Goal: Complete application form

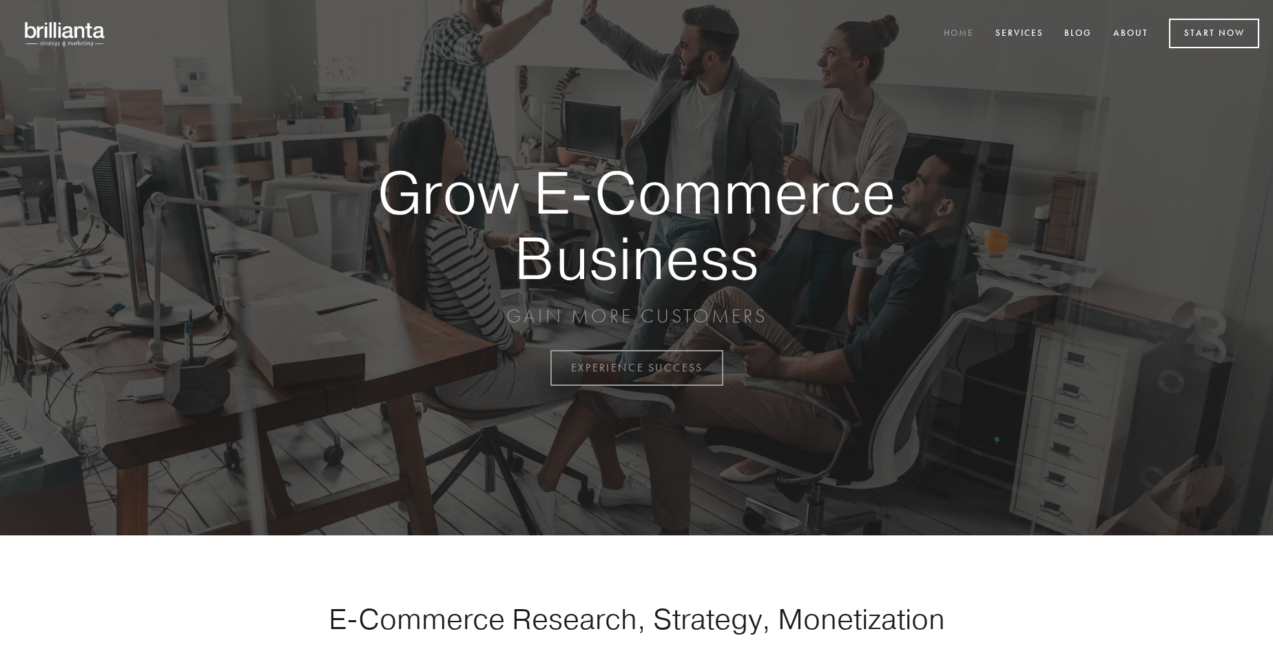
scroll to position [3610, 0]
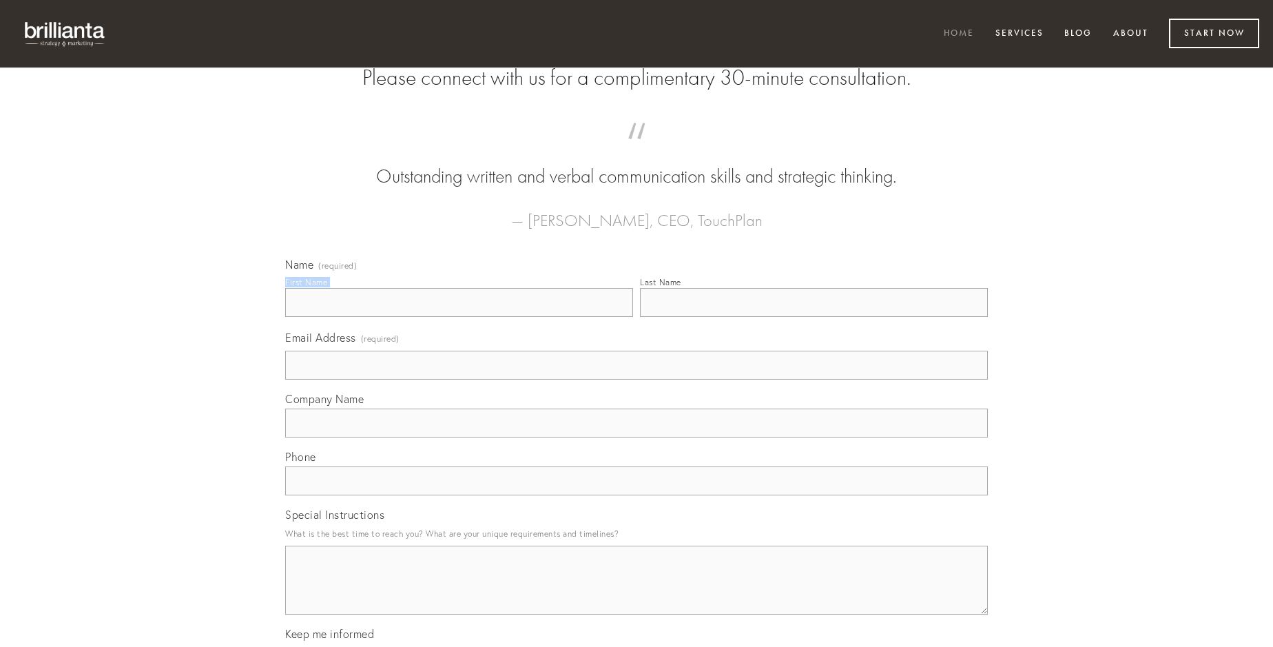
type input "[PERSON_NAME]"
click at [813, 317] on input "Last Name" at bounding box center [814, 302] width 348 height 29
type input "[PERSON_NAME]"
click at [636, 379] on input "Email Address (required)" at bounding box center [636, 365] width 702 height 29
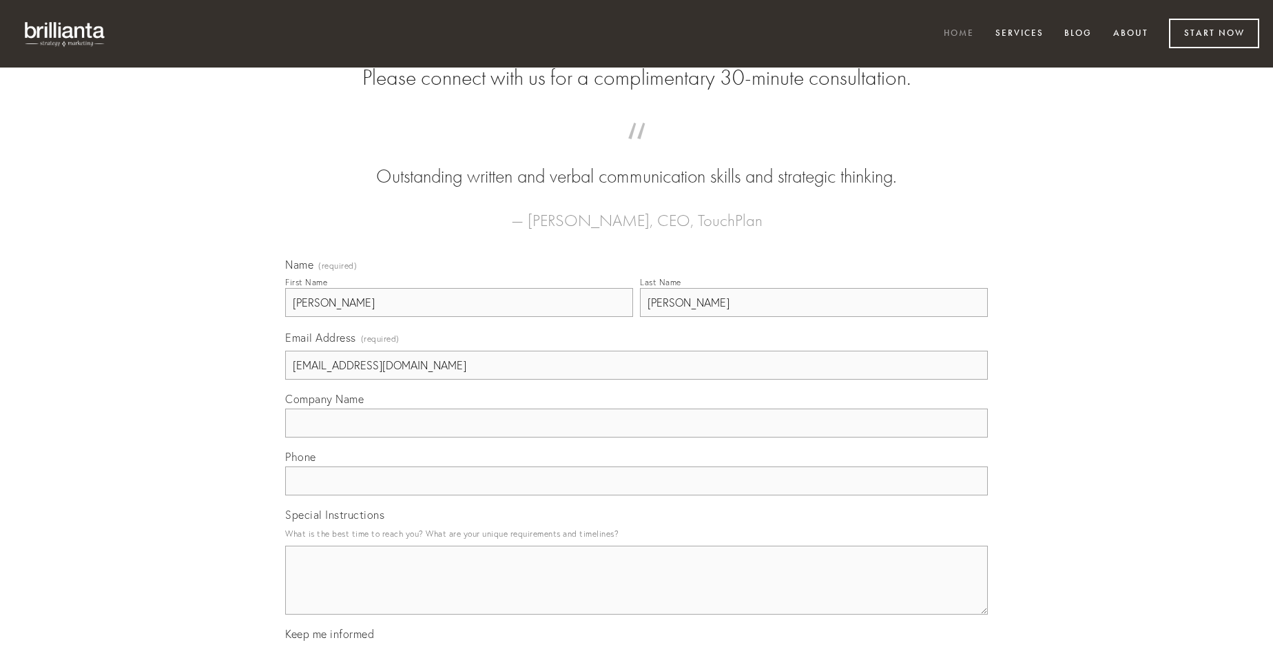
type input "[EMAIL_ADDRESS][DOMAIN_NAME]"
click at [636, 437] on input "Company Name" at bounding box center [636, 422] width 702 height 29
type input "coniecto"
click at [636, 495] on input "text" at bounding box center [636, 480] width 702 height 29
click at [636, 592] on textarea "Special Instructions" at bounding box center [636, 579] width 702 height 69
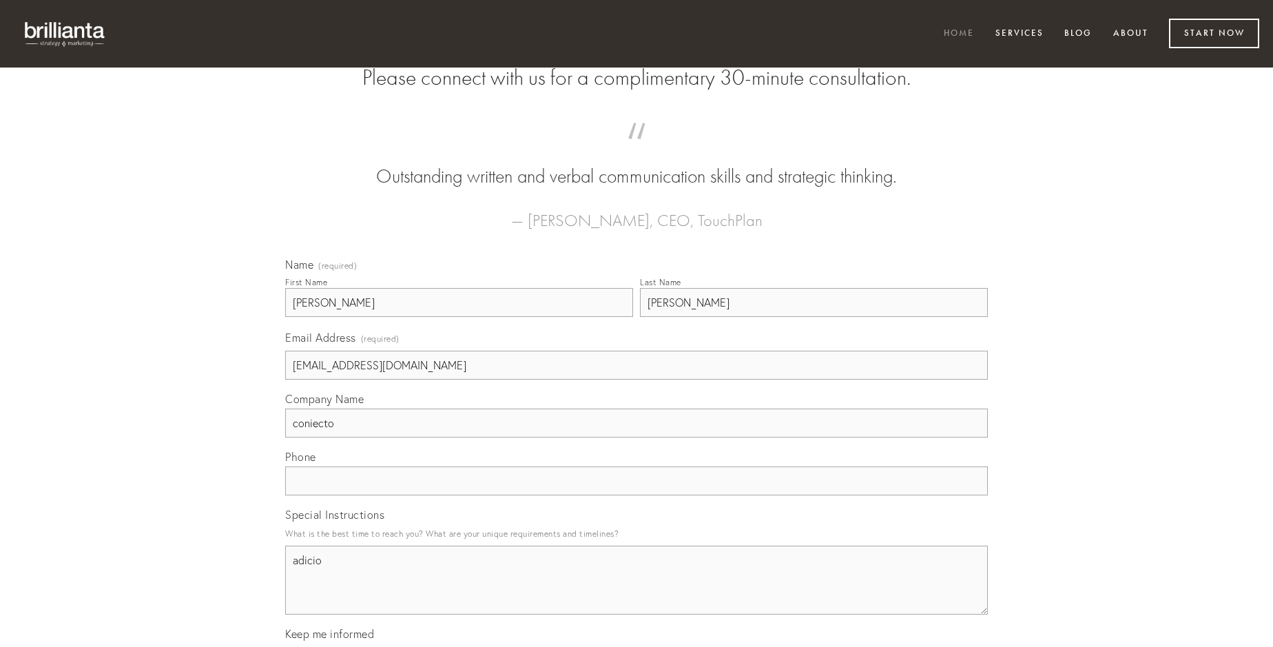
type textarea "adicio"
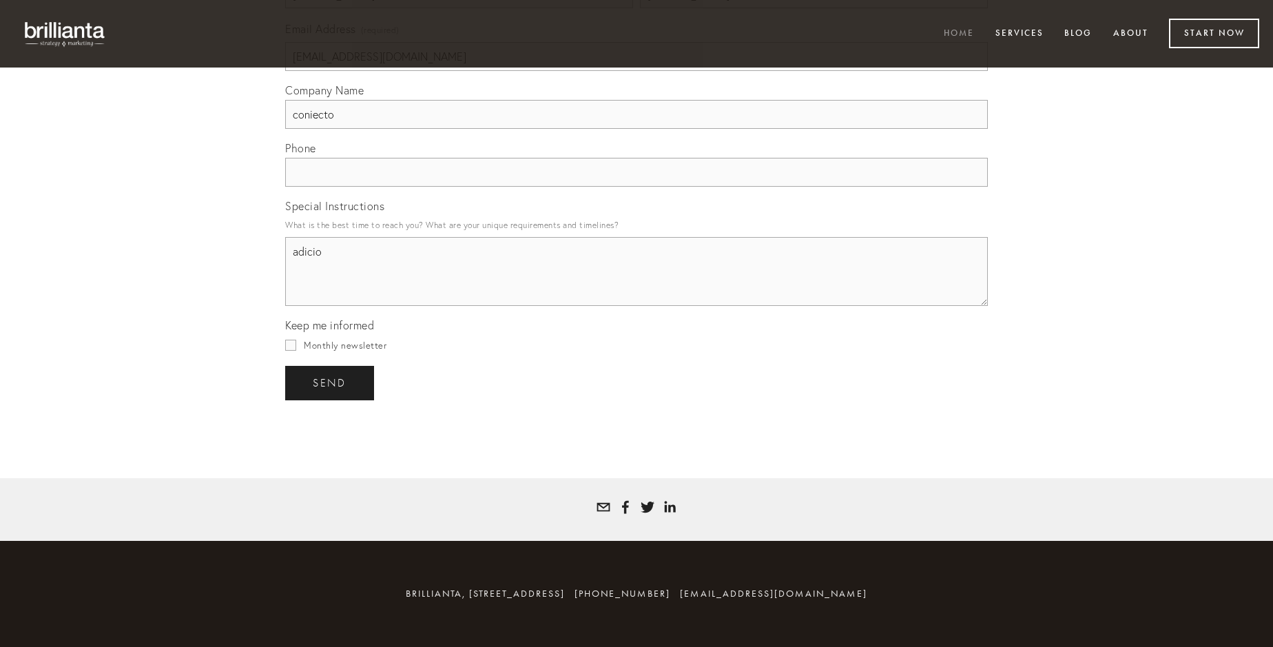
click at [331, 382] on span "send" at bounding box center [330, 383] width 34 height 12
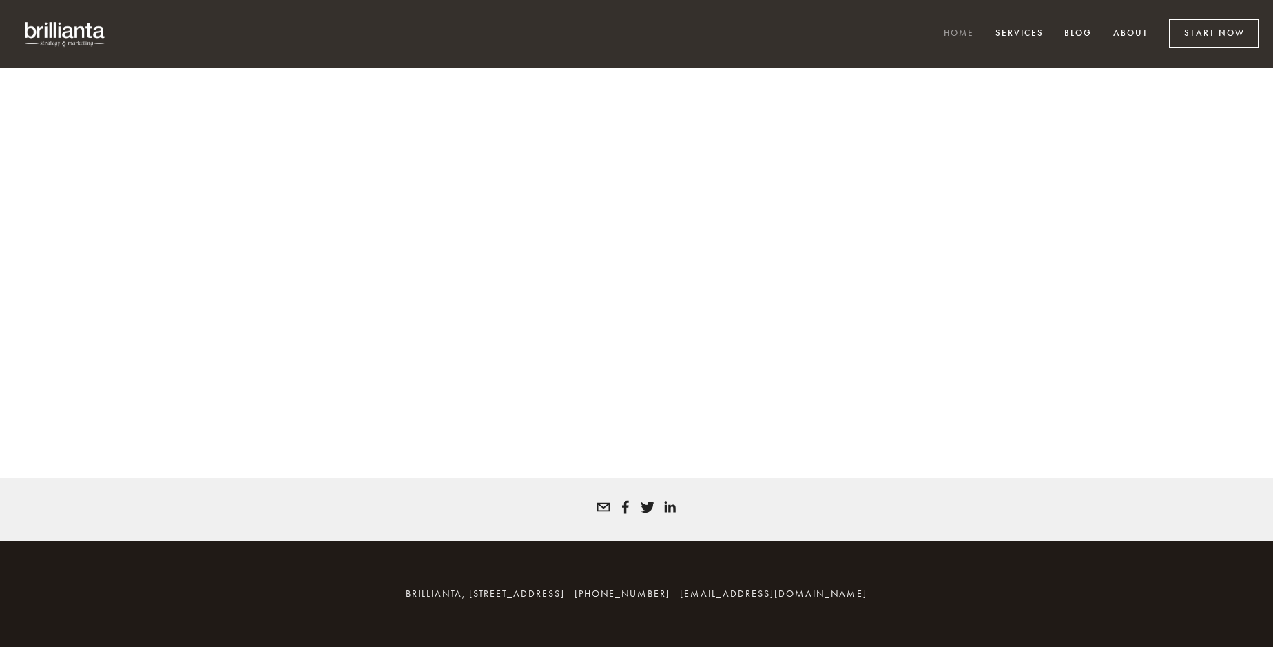
scroll to position [3592, 0]
